Goal: Obtain resource: Download file/media

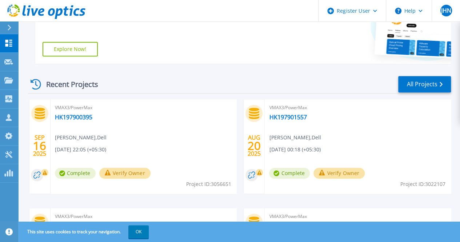
scroll to position [182, 0]
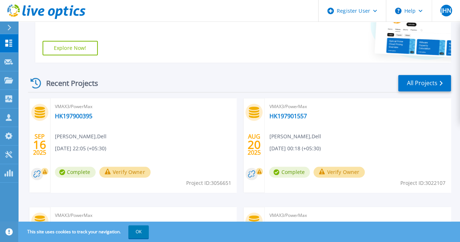
click at [141, 123] on div "VMAX3/PowerMax HK197900395 [PERSON_NAME] , Dell [DATE] 22:05 (+05:30) Complete …" at bounding box center [144, 145] width 186 height 94
click at [78, 118] on link "HK197900395" at bounding box center [73, 115] width 37 height 7
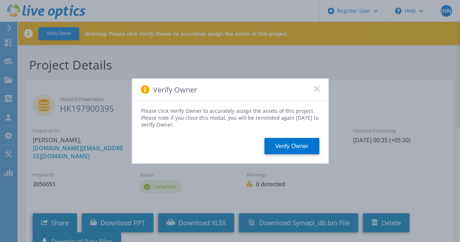
click at [315, 88] on rect at bounding box center [316, 88] width 6 height 6
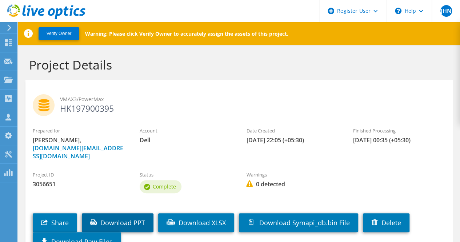
click at [142, 213] on link "Download PPT" at bounding box center [118, 222] width 72 height 19
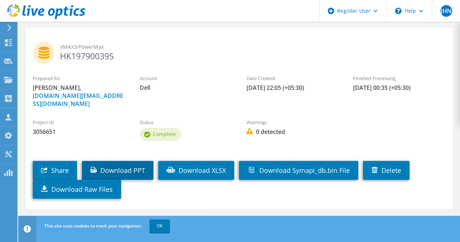
scroll to position [55, 0]
